Goal: Complete application form

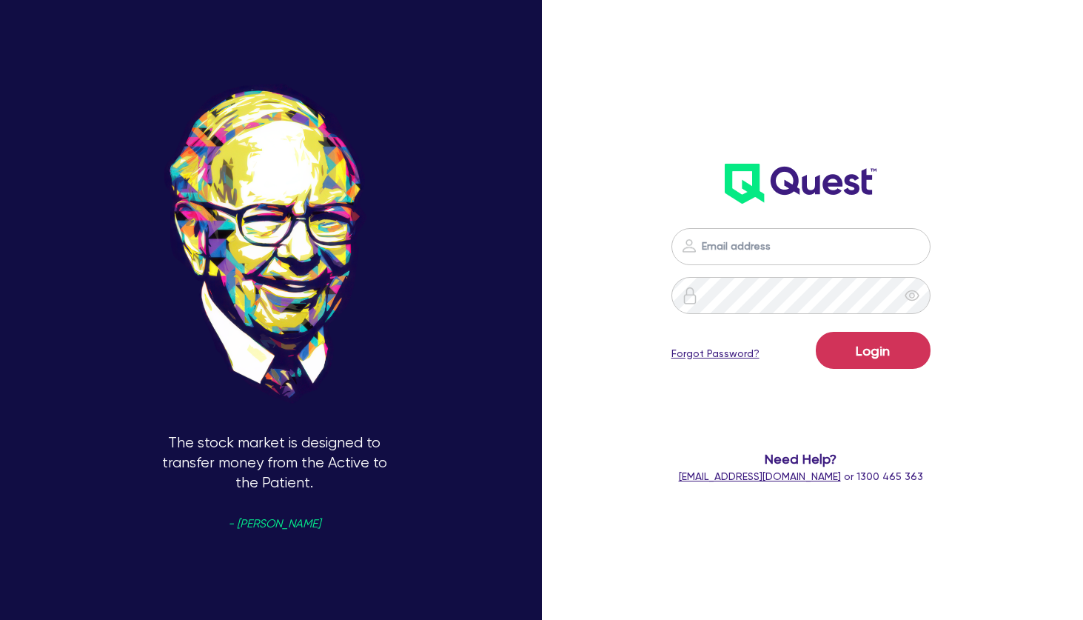
type input "[PERSON_NAME][EMAIL_ADDRESS][PERSON_NAME][DOMAIN_NAME]"
click at [880, 347] on button "Login" at bounding box center [873, 350] width 115 height 37
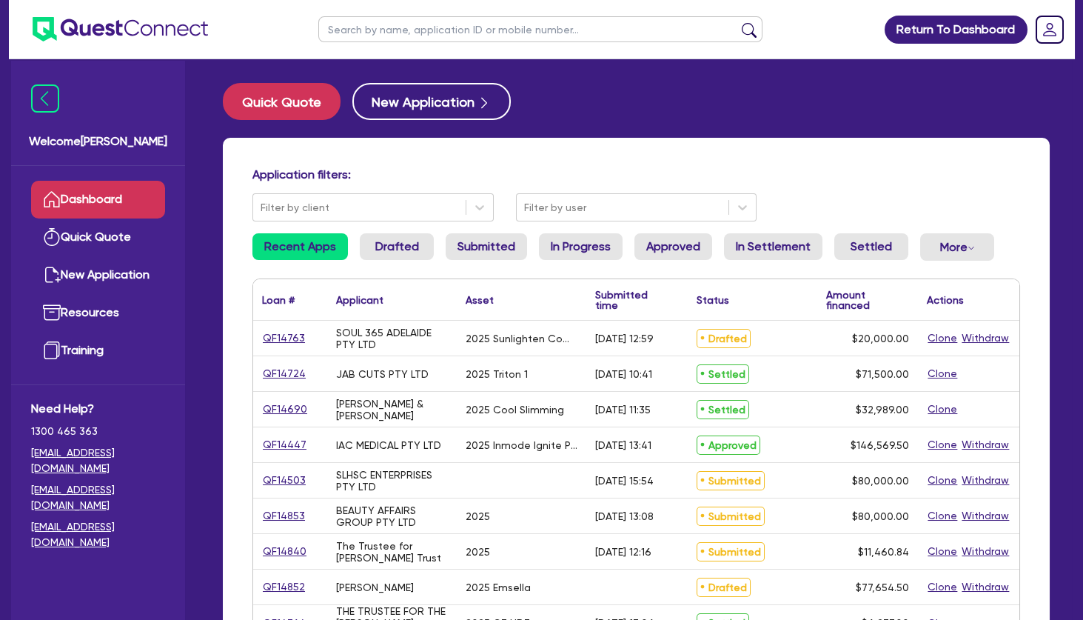
click at [367, 29] on input "text" at bounding box center [540, 29] width 444 height 26
type input "marg"
click at [738, 22] on button "submit" at bounding box center [750, 32] width 24 height 21
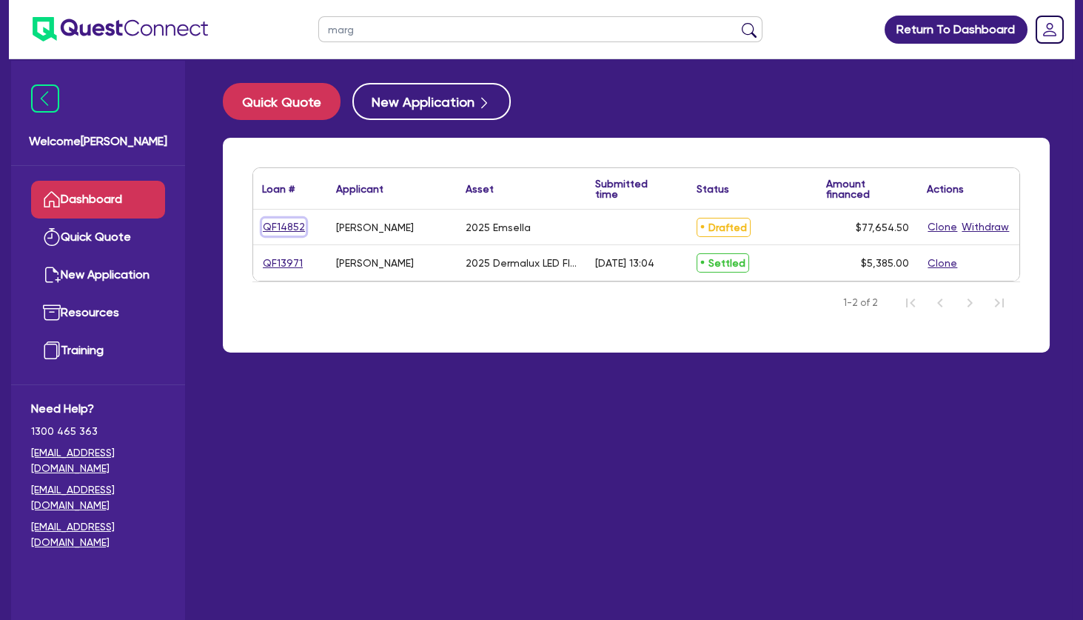
click at [287, 229] on link "QF14852" at bounding box center [284, 226] width 44 height 17
select select "TERTIARY_ASSETS"
select select "BEAUTY_EQUIPMENT"
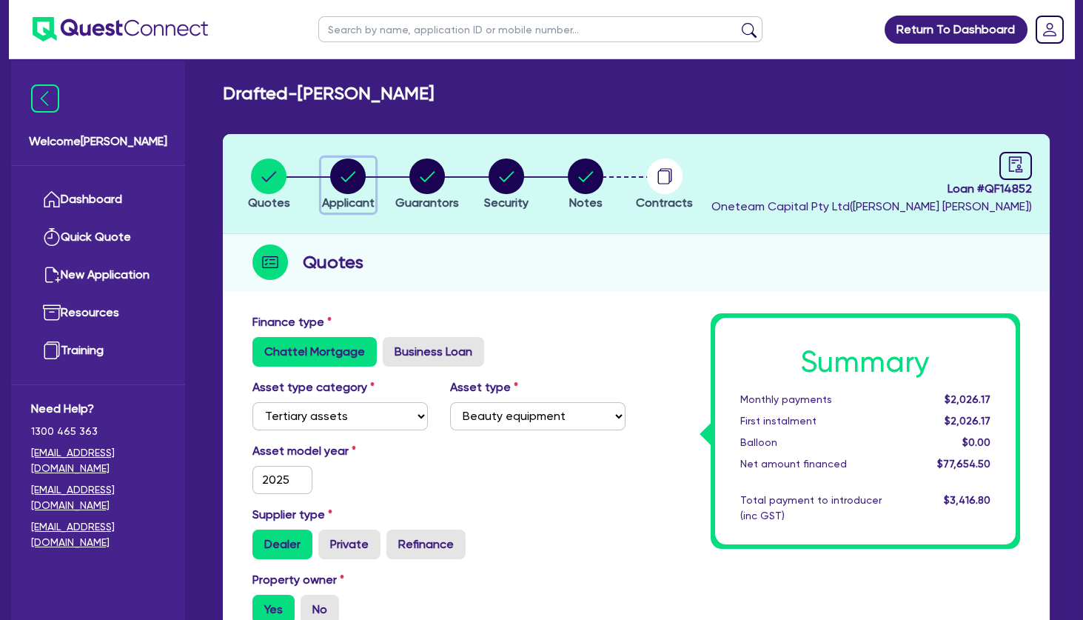
click at [355, 176] on circle "button" at bounding box center [348, 176] width 36 height 36
select select "SOLE_TRADER"
select select "HEALTH_BEAUTY"
select select "HAIR_BEAUTY_SALONS"
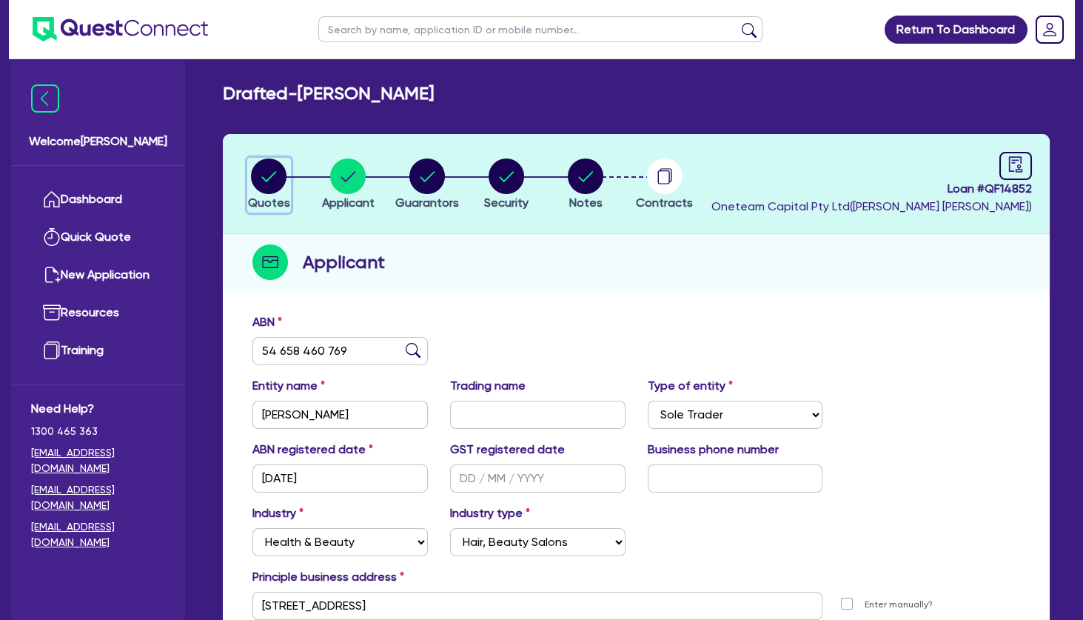
click at [281, 172] on circle "button" at bounding box center [269, 176] width 36 height 36
select select "TERTIARY_ASSETS"
select select "BEAUTY_EQUIPMENT"
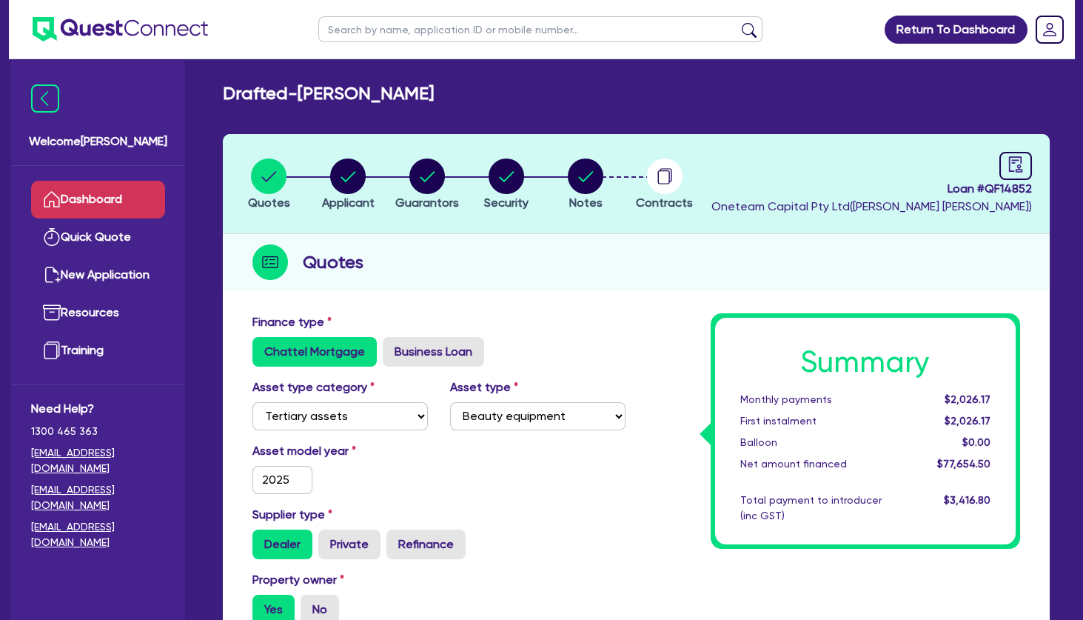
click at [118, 200] on link "Dashboard" at bounding box center [98, 200] width 134 height 38
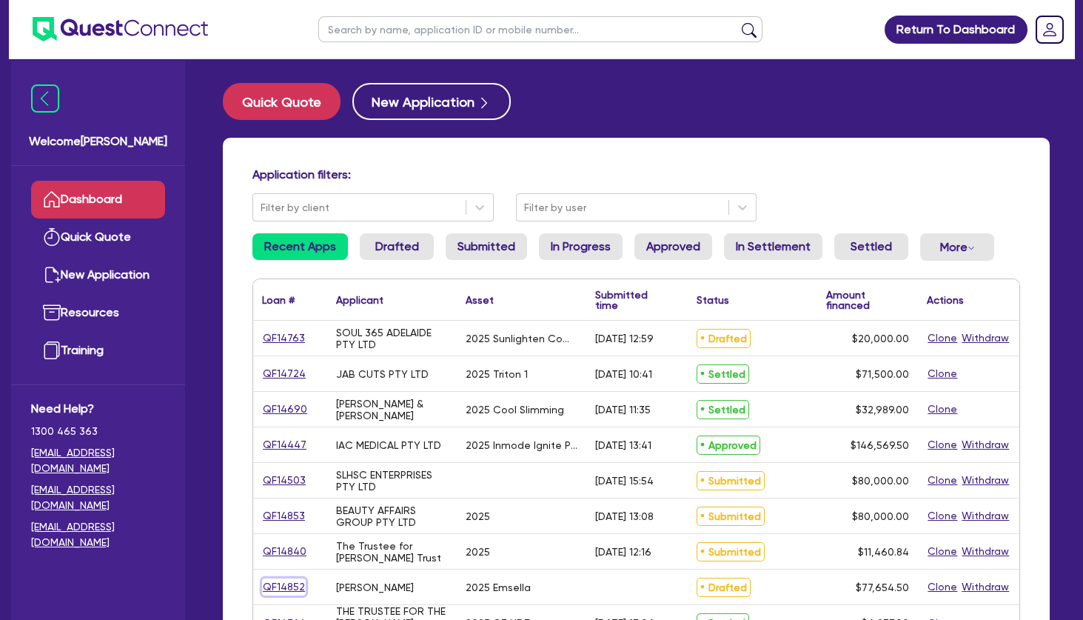
click at [288, 589] on link "QF14852" at bounding box center [284, 586] width 44 height 17
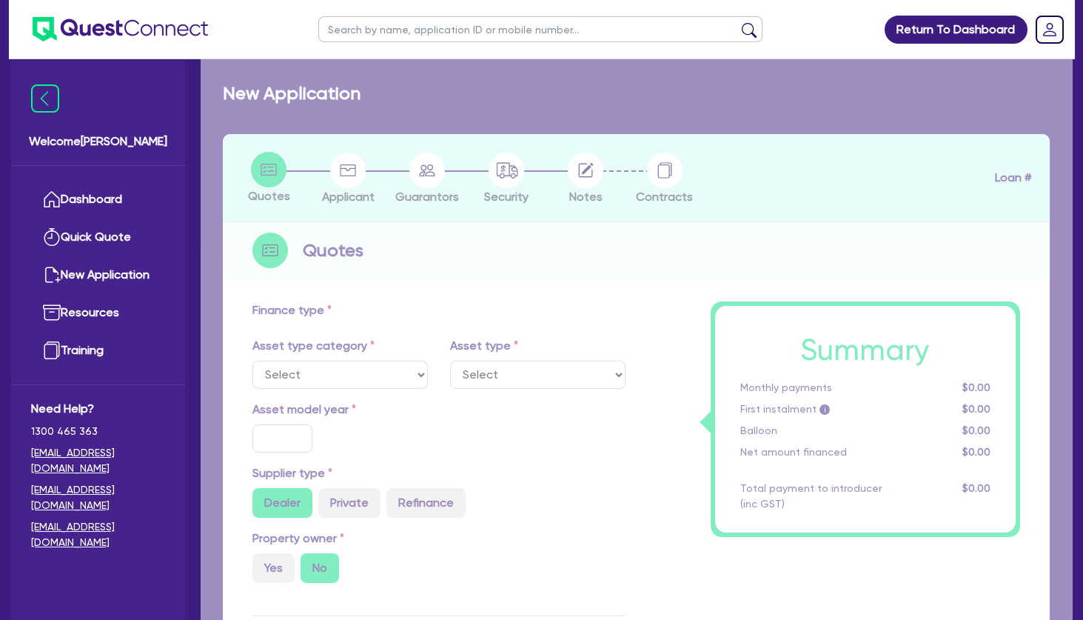
select select "TERTIARY_ASSETS"
type input "2025"
radio input "true"
type input "77,000"
type input "4"
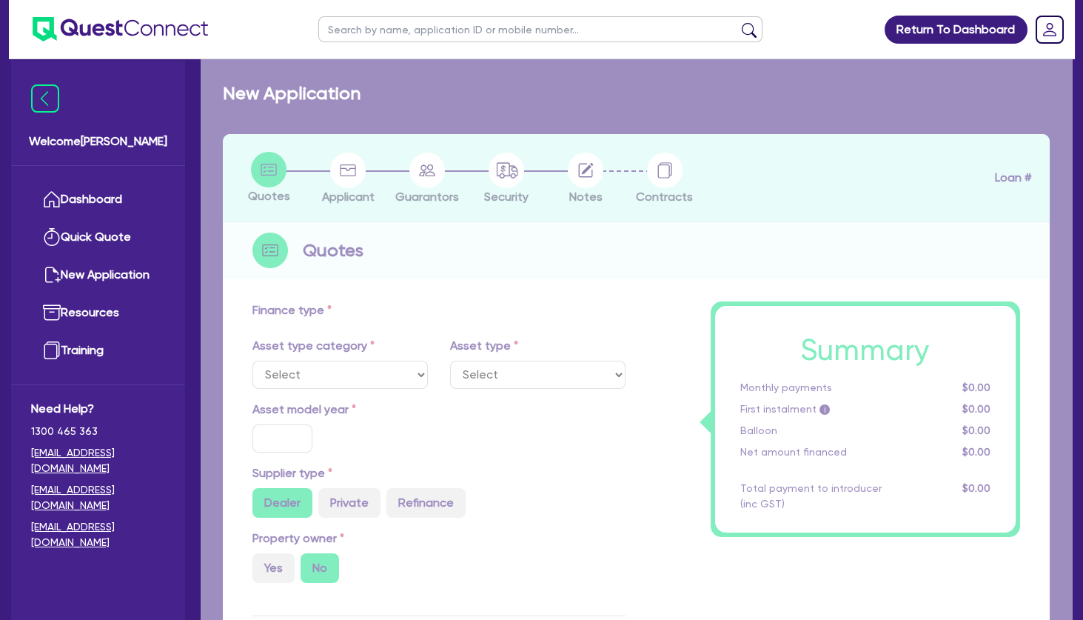
type input "3,106.18"
type input "17.95"
select select "BEAUTY_EQUIPMENT"
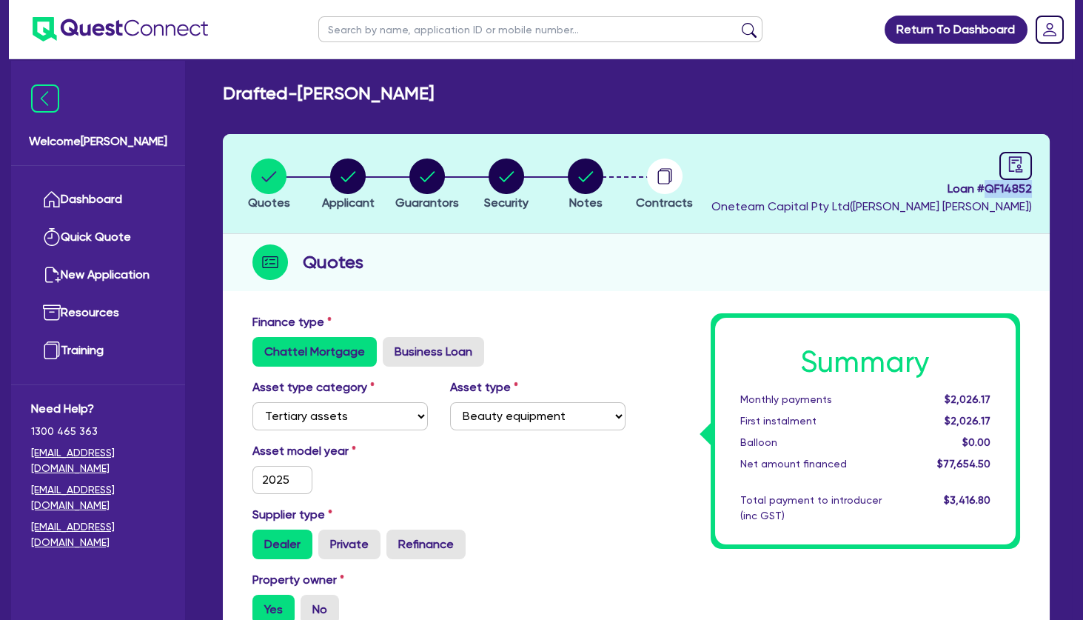
drag, startPoint x: 1036, startPoint y: 188, endPoint x: 987, endPoint y: 188, distance: 48.9
click at [987, 188] on header "Quotes Applicant [GEOGRAPHIC_DATA] Security Notes Contracts Loan # QF14852 Onet…" at bounding box center [636, 184] width 827 height 100
copy span "QF14852"
click at [348, 171] on circle "button" at bounding box center [348, 176] width 36 height 36
select select "SOLE_TRADER"
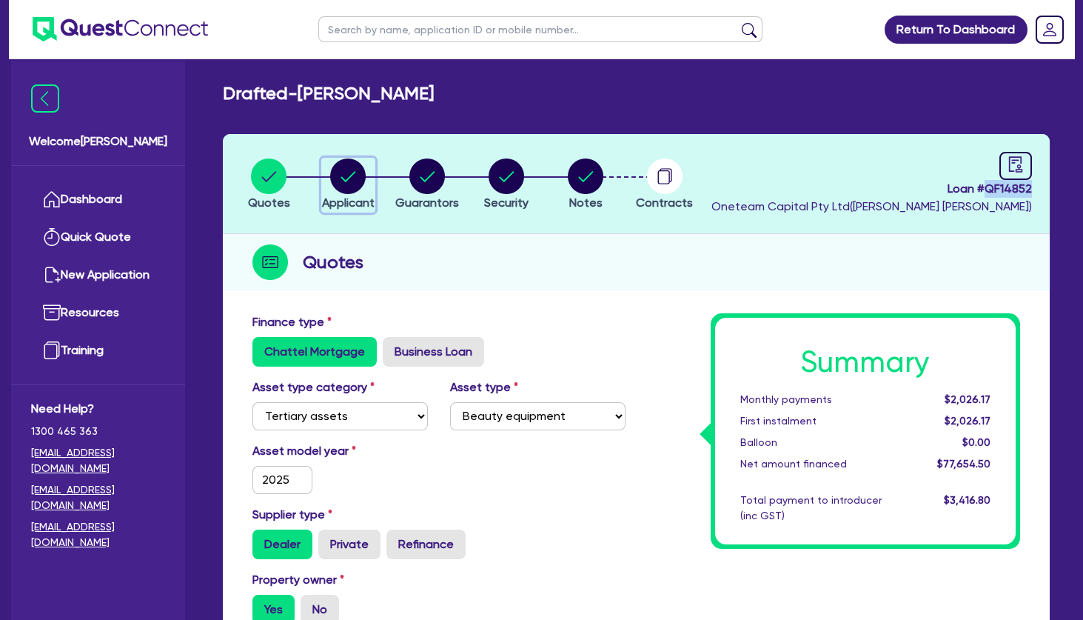
select select "HEALTH_BEAUTY"
select select "HAIR_BEAUTY_SALONS"
